Goal: Obtain resource: Obtain resource

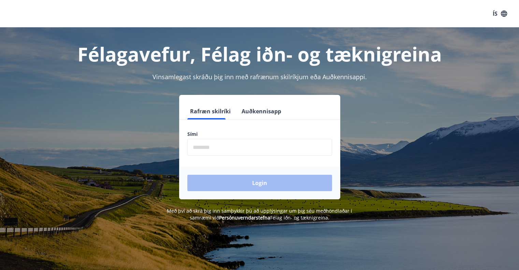
click at [220, 151] on input "phone" at bounding box center [259, 147] width 145 height 17
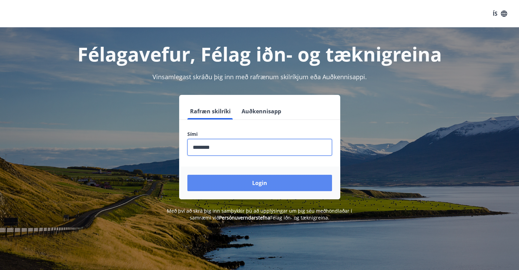
click at [246, 184] on button "Login" at bounding box center [259, 183] width 145 height 16
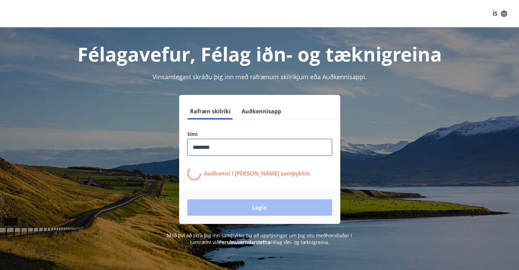
click at [232, 149] on input "phone" at bounding box center [259, 147] width 145 height 17
drag, startPoint x: 232, startPoint y: 149, endPoint x: 188, endPoint y: 146, distance: 44.8
click at [188, 146] on input "phone" at bounding box center [259, 147] width 145 height 17
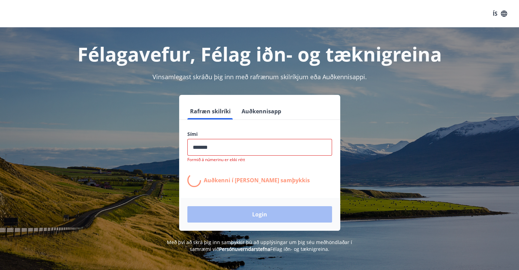
type input "********"
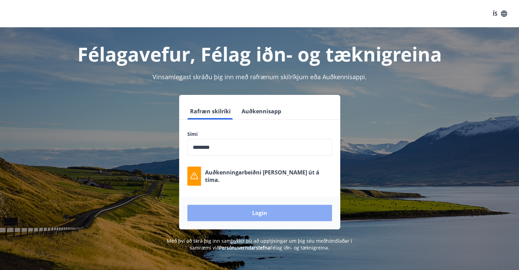
click at [292, 215] on button "Login" at bounding box center [259, 213] width 145 height 16
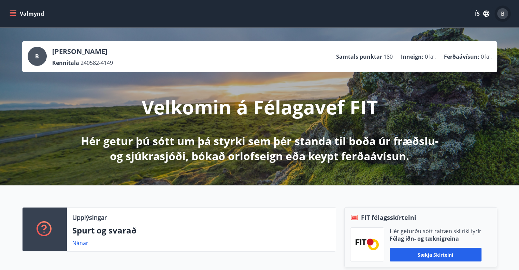
click at [500, 13] on div "B" at bounding box center [502, 13] width 11 height 11
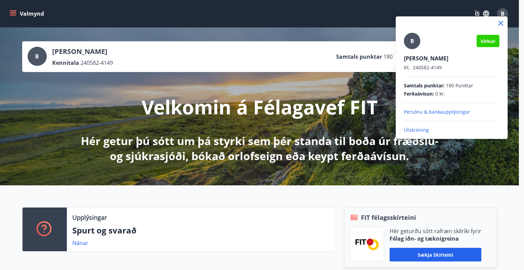
click at [444, 112] on p "Persónu & bankaupplýsingar" at bounding box center [452, 111] width 96 height 7
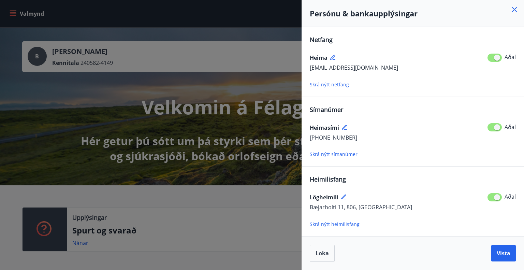
click at [13, 12] on div at bounding box center [262, 135] width 524 height 270
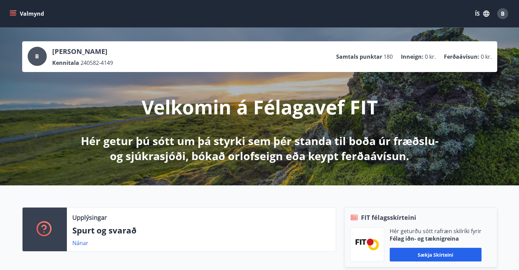
click at [13, 13] on icon "menu" at bounding box center [14, 13] width 8 height 1
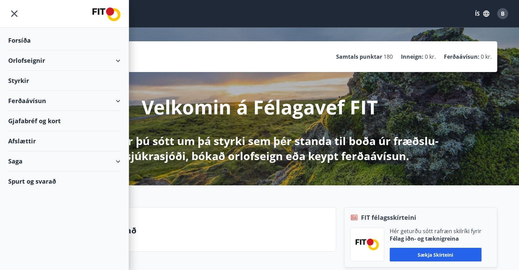
click at [21, 40] on div "Forsíða" at bounding box center [64, 40] width 112 height 20
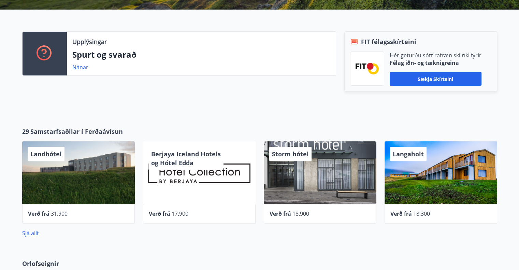
scroll to position [179, 0]
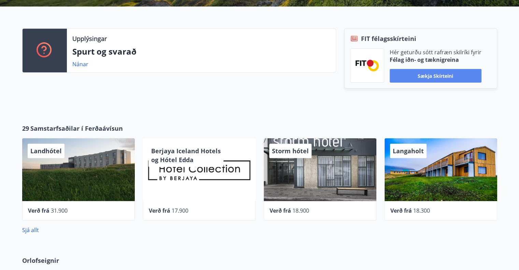
click at [417, 75] on button "Sækja skírteini" at bounding box center [436, 76] width 92 height 14
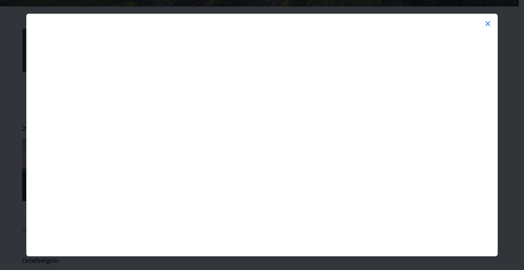
click at [487, 25] on icon at bounding box center [488, 23] width 8 height 8
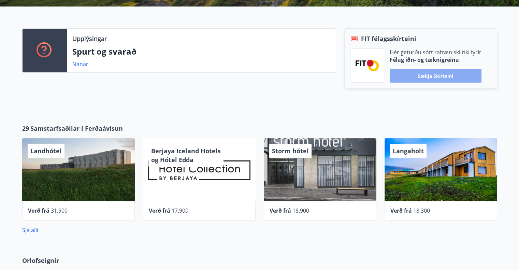
click at [447, 75] on button "Sækja skírteini" at bounding box center [436, 76] width 92 height 14
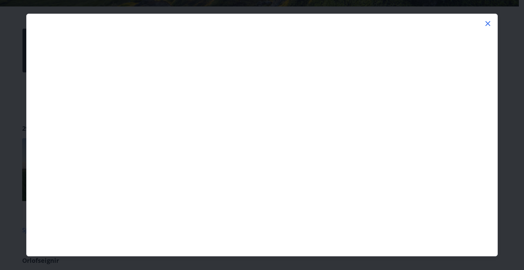
click at [486, 23] on icon at bounding box center [488, 23] width 8 height 8
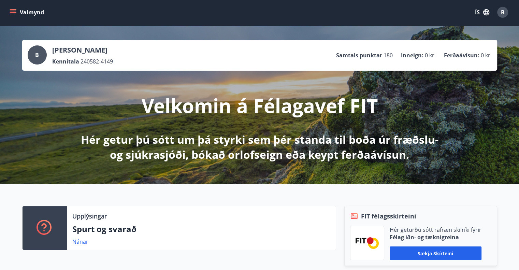
scroll to position [3, 0]
